Goal: Information Seeking & Learning: Find specific fact

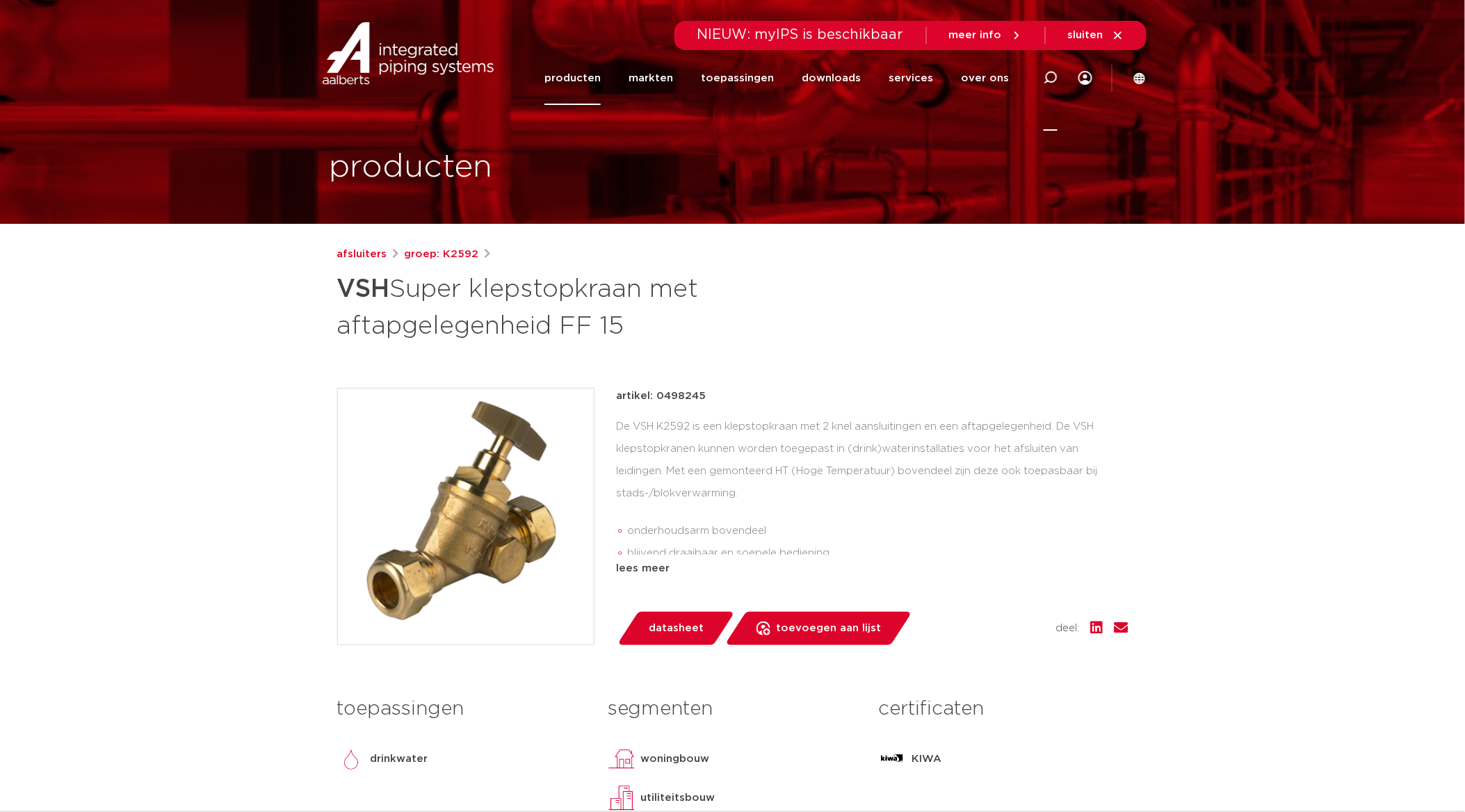
click at [1054, 80] on icon at bounding box center [1050, 77] width 14 height 14
paste input "PWR9401700."
type input "PWR9401700"
click button "Zoeken" at bounding box center [0, 0] width 0 height 0
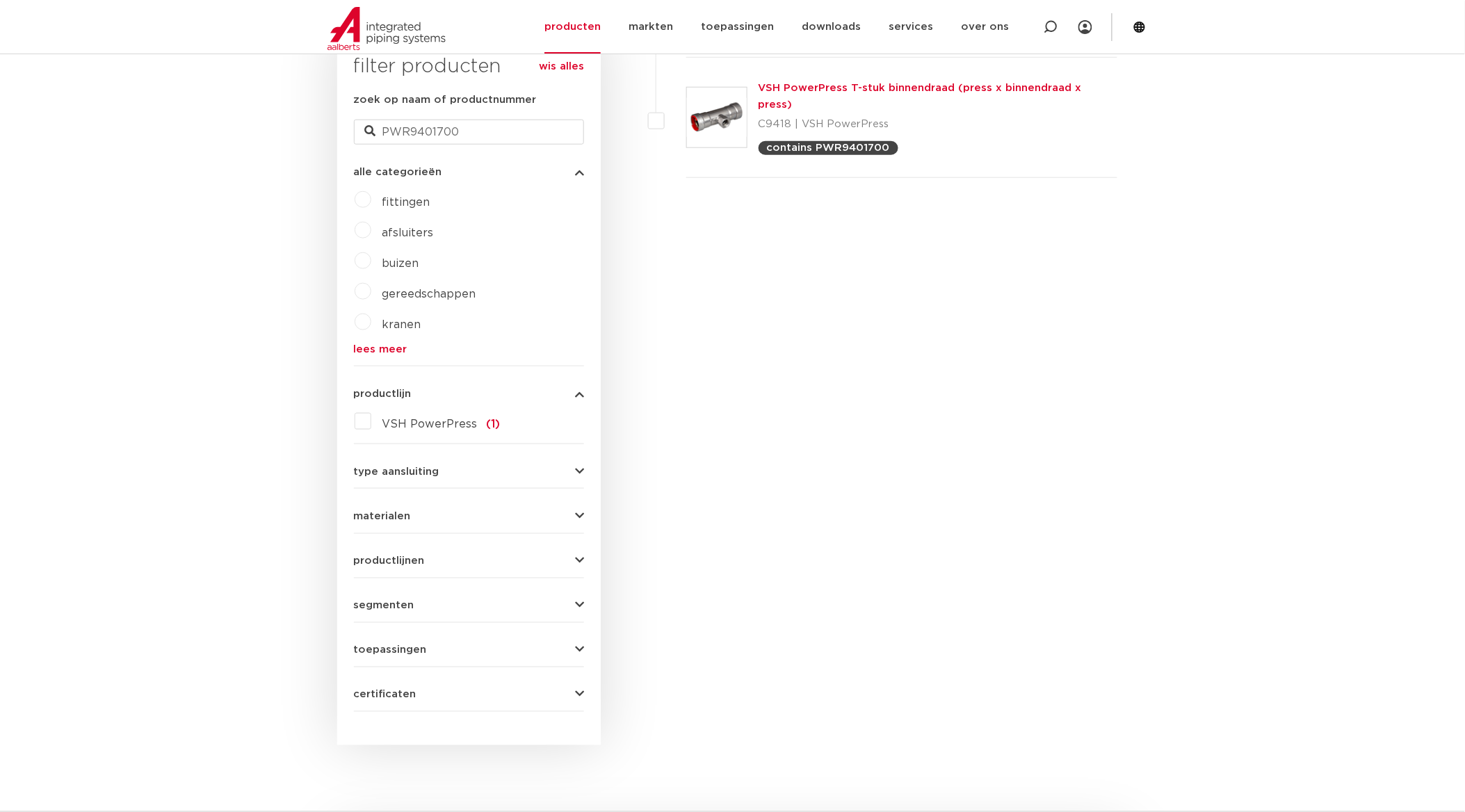
scroll to position [179, 0]
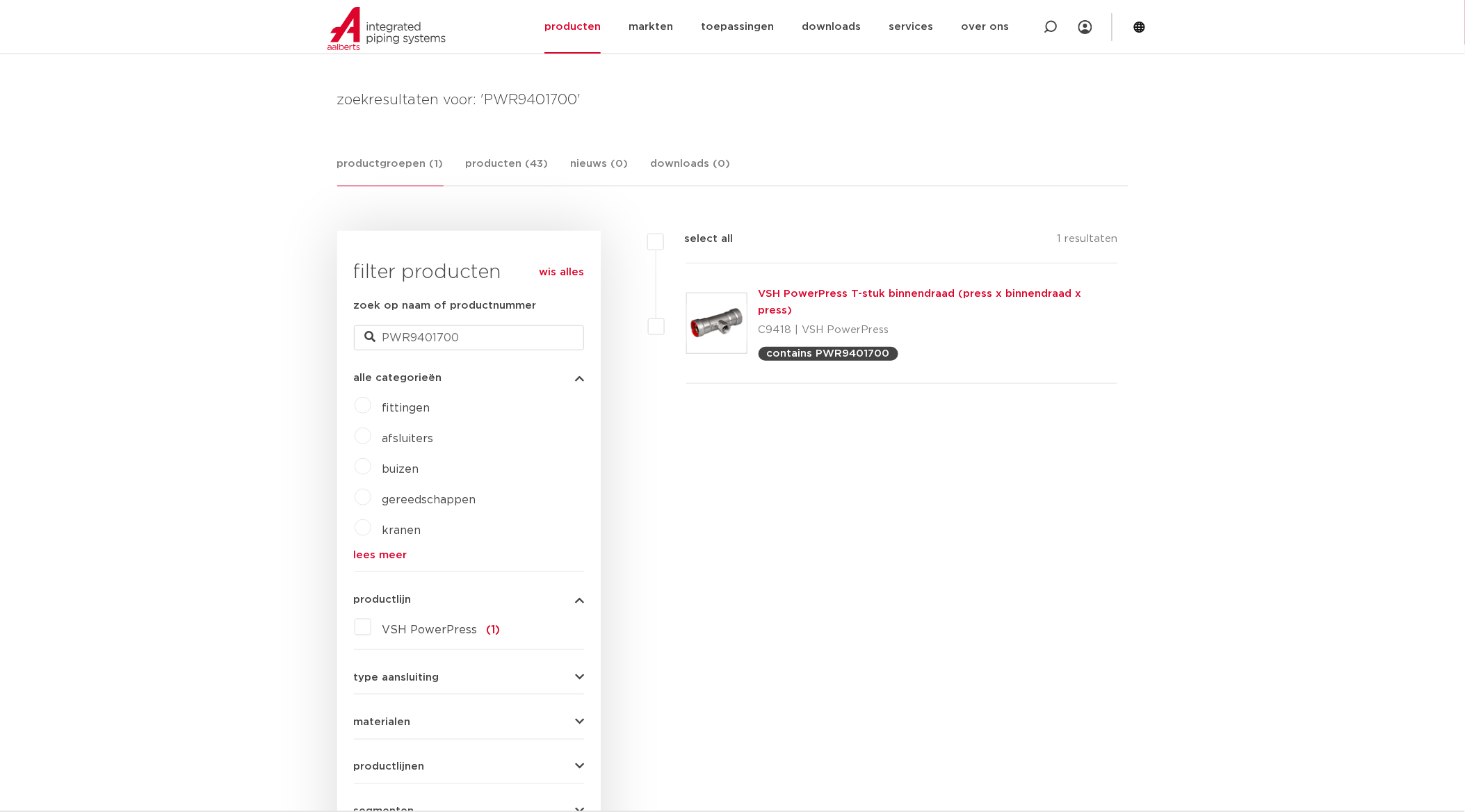
click at [929, 290] on link "VSH PowerPress T-stuk binnendraad (press x binnendraad x press)" at bounding box center [920, 302] width 323 height 27
